Goal: Task Accomplishment & Management: Manage account settings

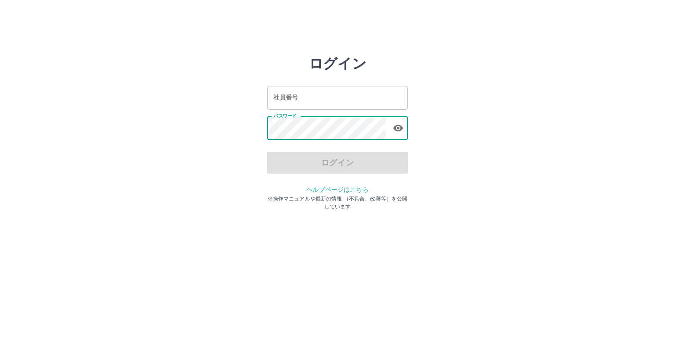
click at [299, 102] on input "社員番号" at bounding box center [337, 97] width 141 height 23
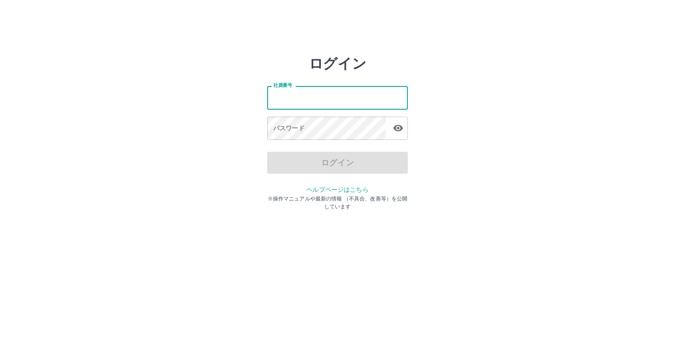
type input "*******"
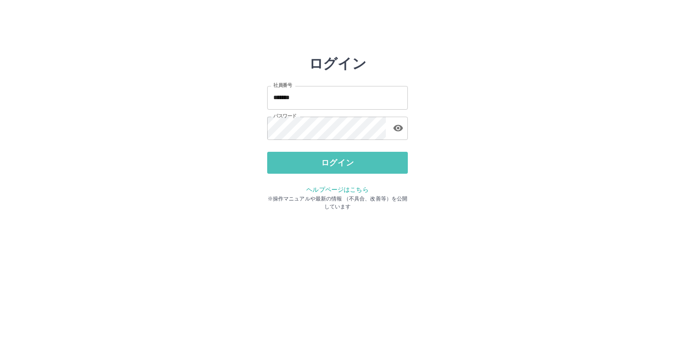
click at [312, 165] on button "ログイン" at bounding box center [337, 163] width 141 height 22
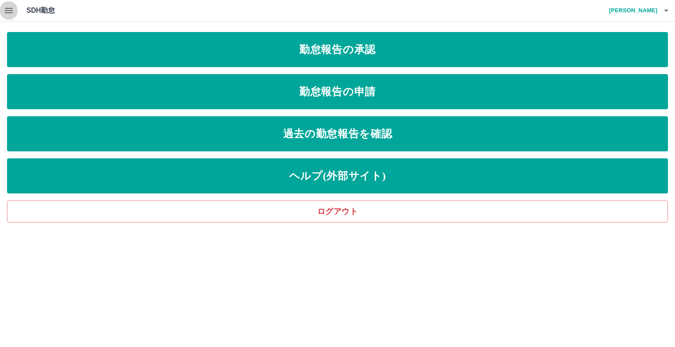
click at [4, 11] on icon "button" at bounding box center [9, 10] width 11 height 11
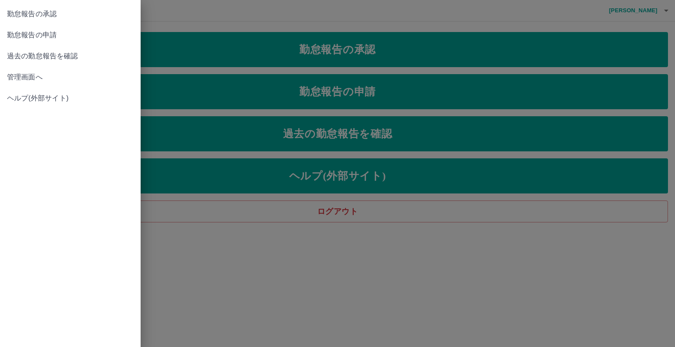
click at [15, 74] on span "管理画面へ" at bounding box center [70, 77] width 127 height 11
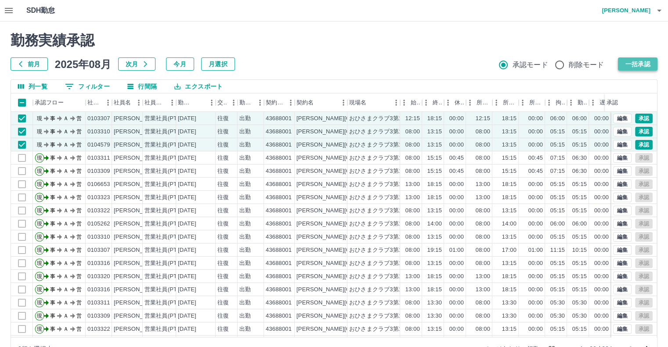
click at [632, 62] on button "一括承認" at bounding box center [638, 64] width 40 height 13
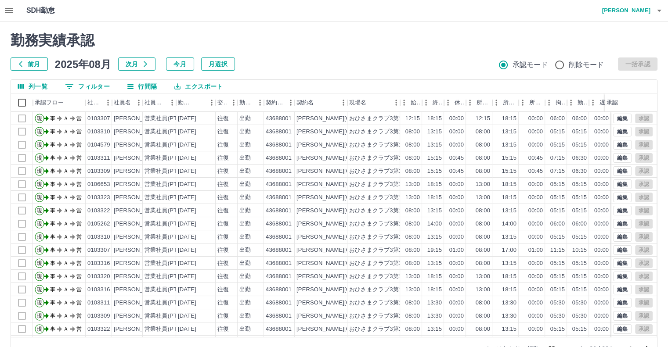
click at [647, 9] on h4 "[PERSON_NAME]" at bounding box center [624, 10] width 53 height 21
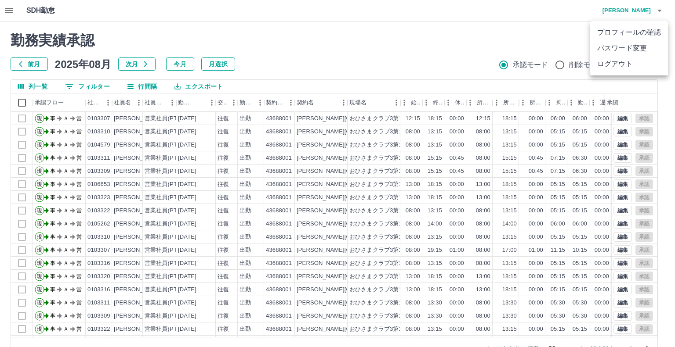
click at [626, 69] on li "ログアウト" at bounding box center [629, 64] width 78 height 16
